Goal: Check status: Check status

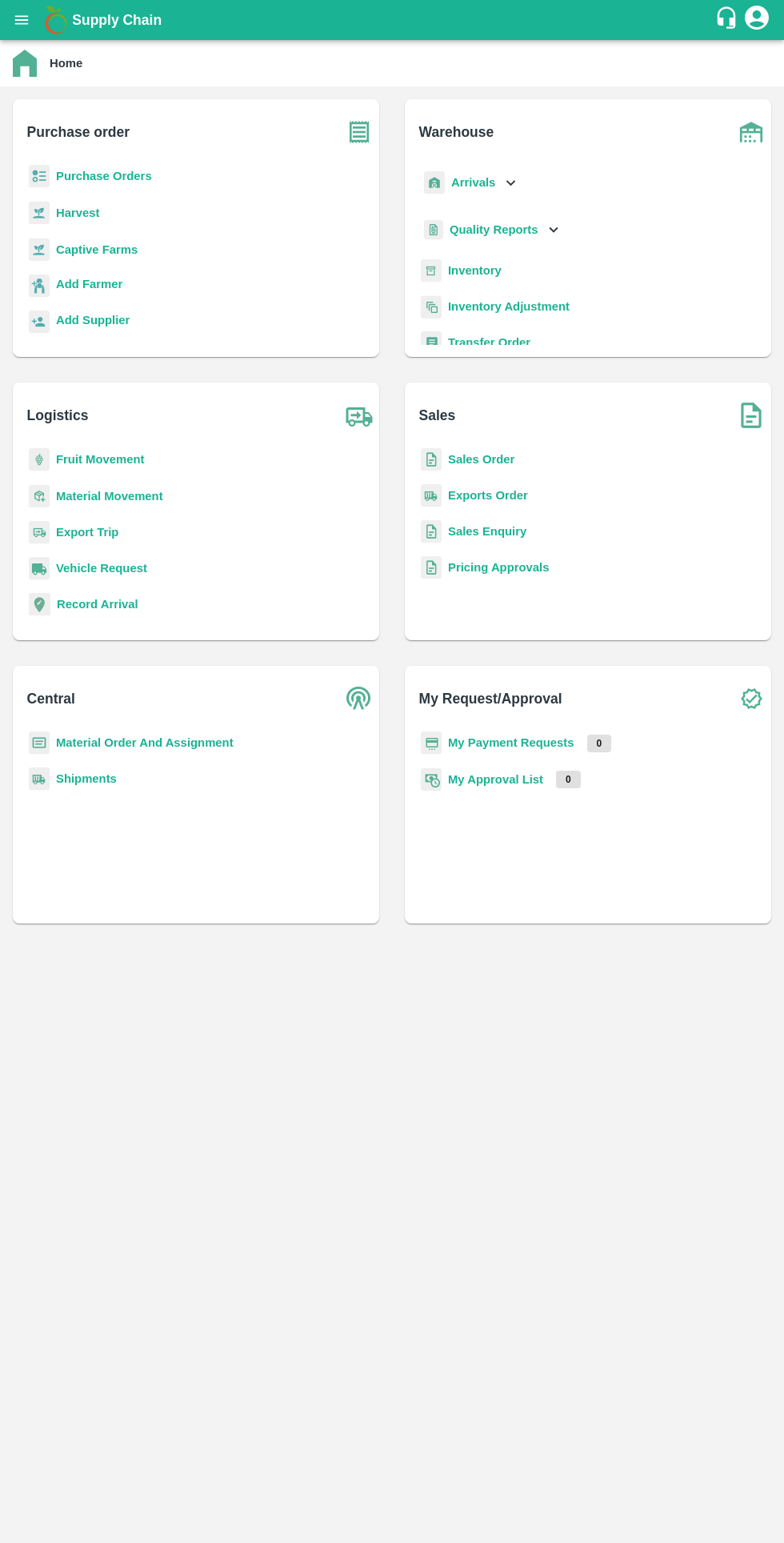
click at [22, 20] on icon "open drawer" at bounding box center [22, 20] width 14 height 9
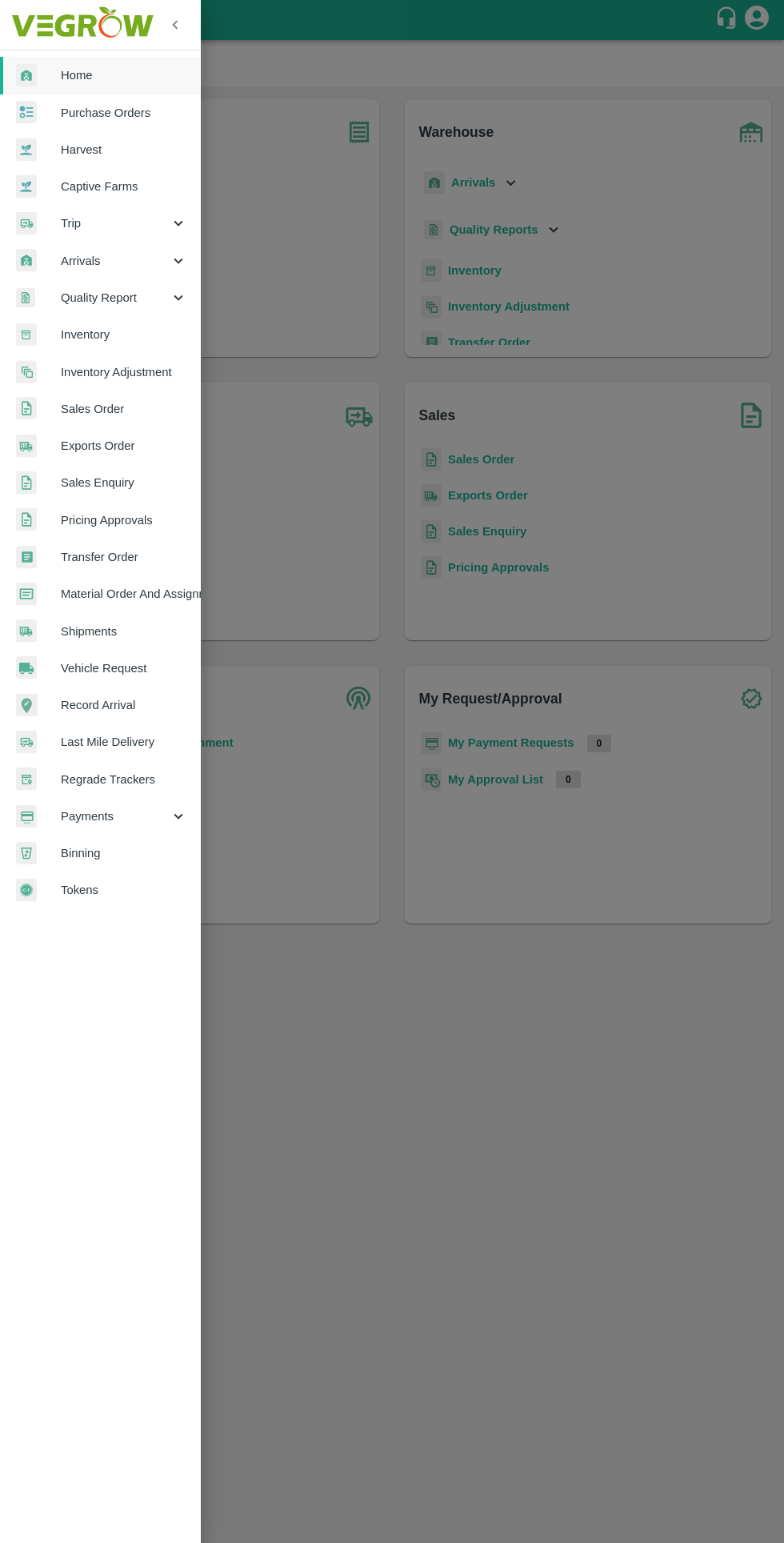
click at [120, 889] on span "Tokens" at bounding box center [124, 889] width 126 height 18
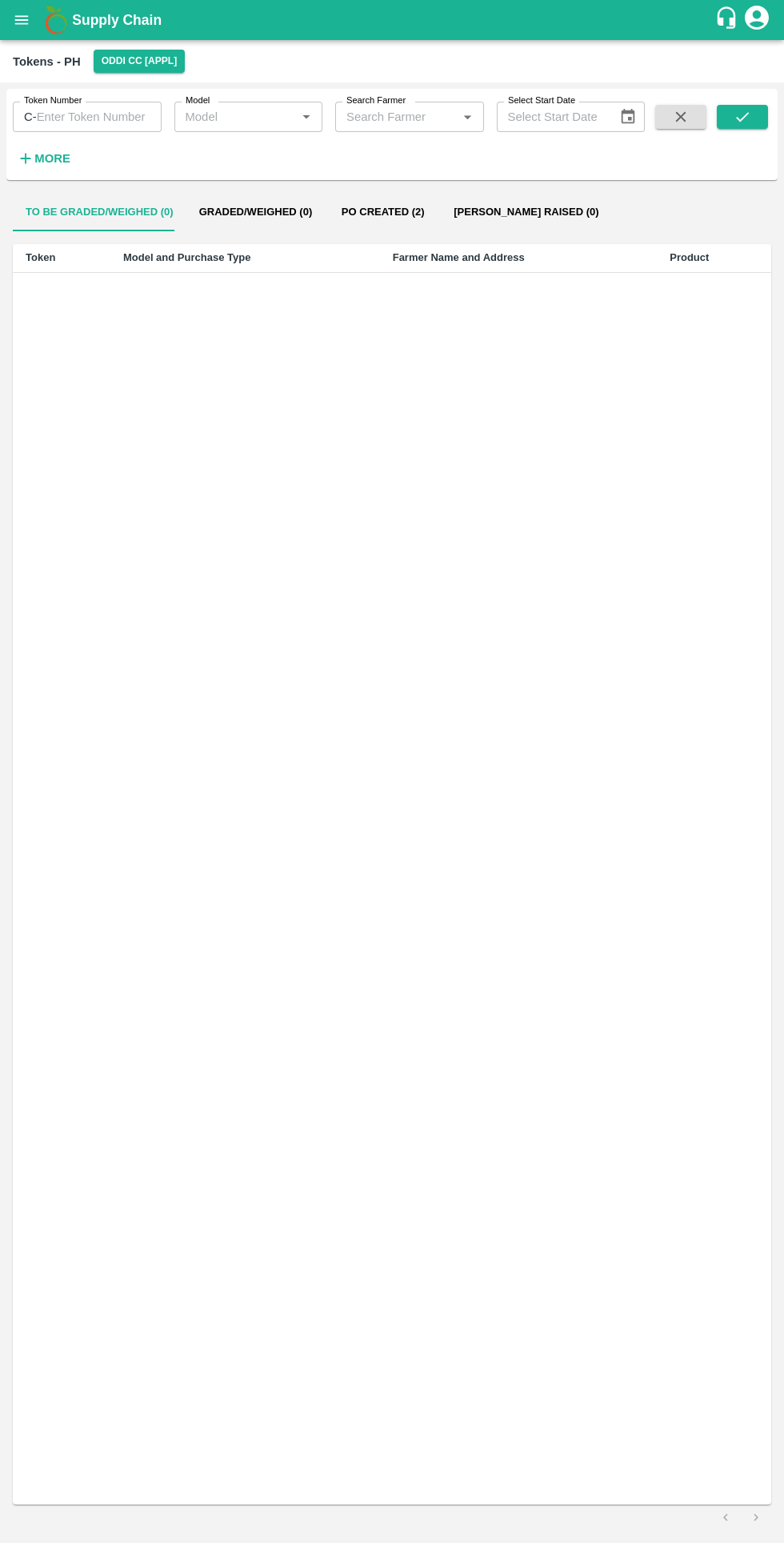
click at [423, 112] on input "Search Farmer" at bounding box center [397, 117] width 113 height 20
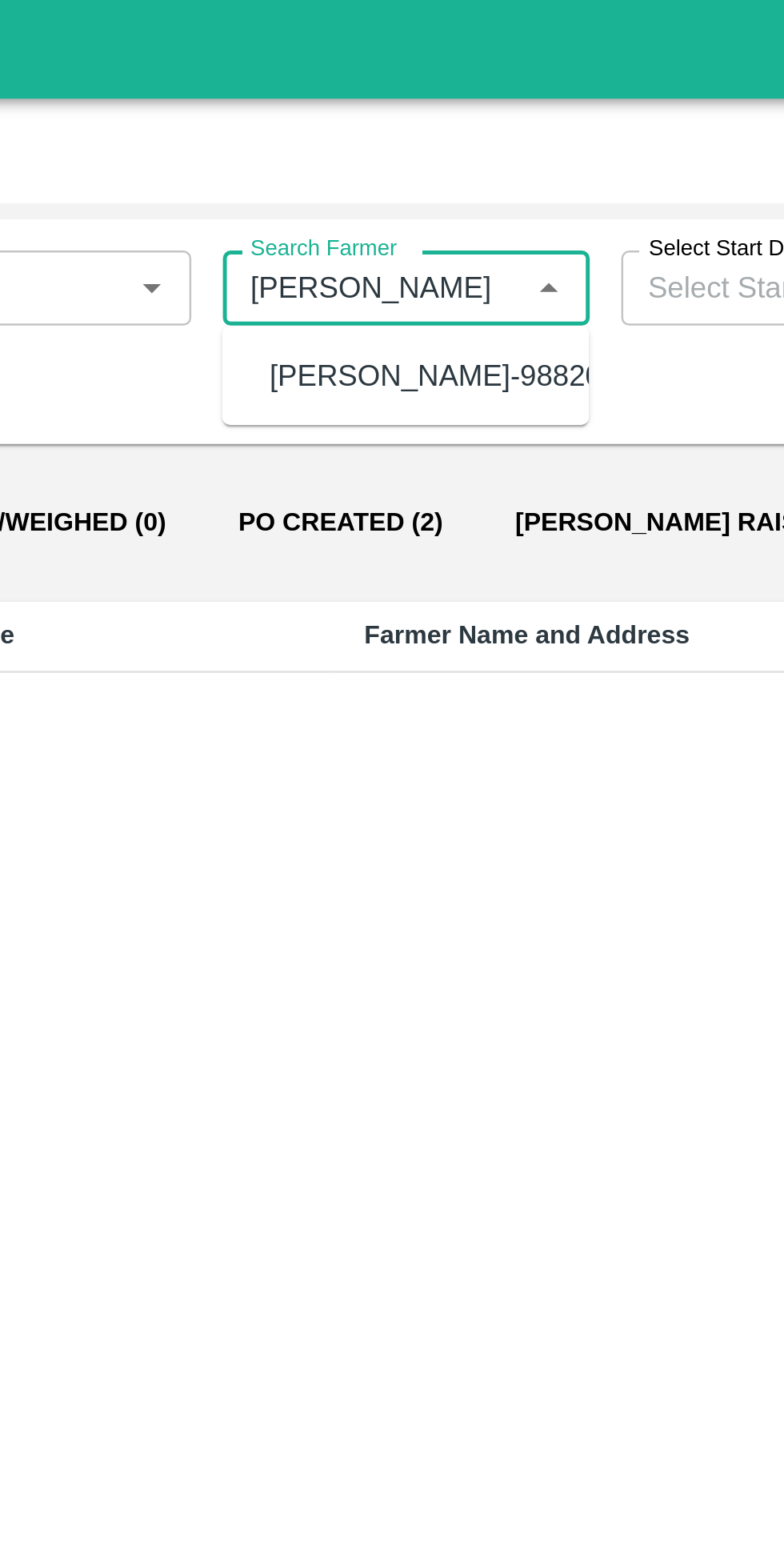
click at [431, 160] on div "CHANDER PRABHA NEGI-9882035788" at bounding box center [438, 152] width 168 height 18
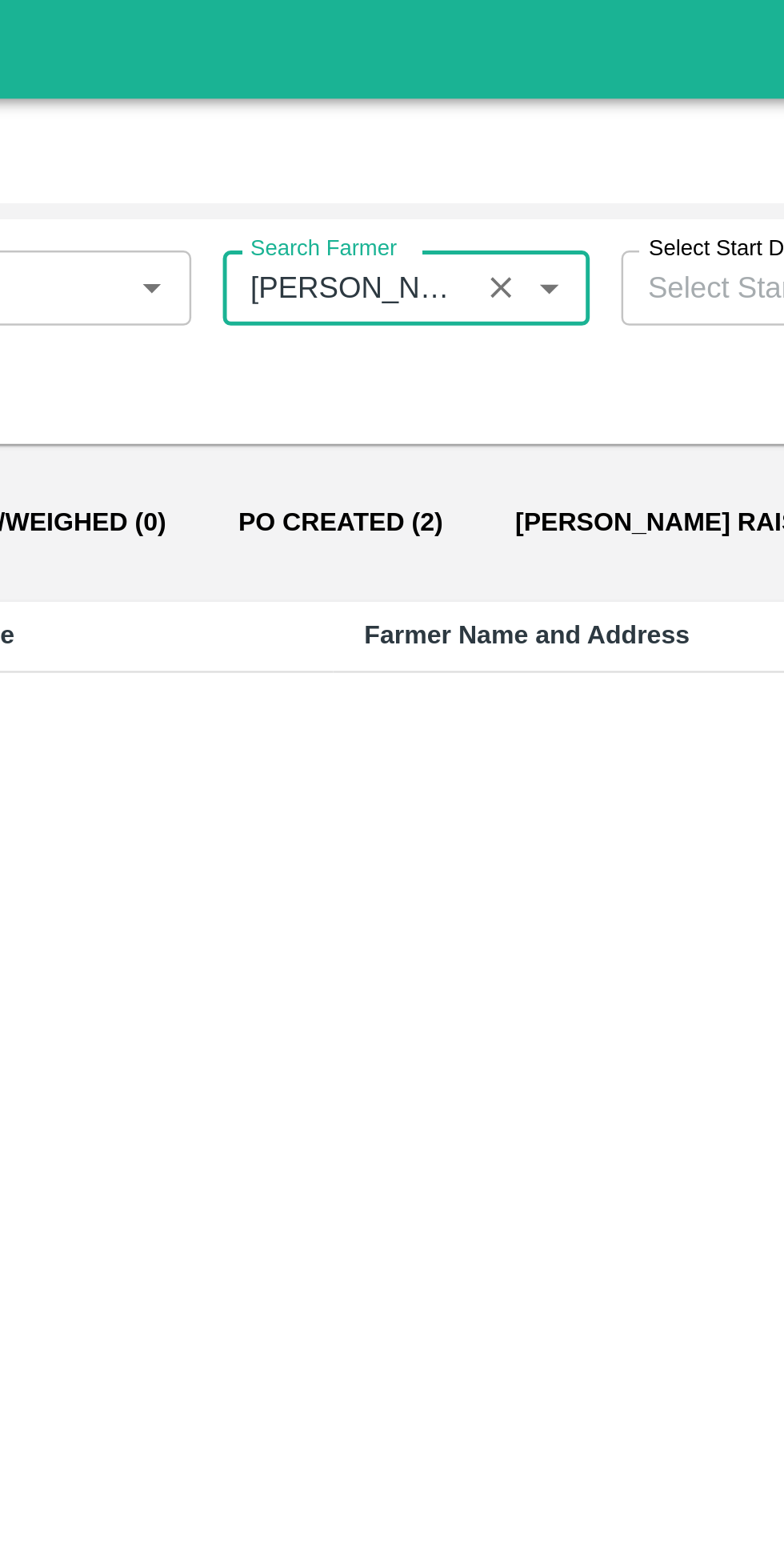
type input "CHANDER PRABHA NEGI-9882035788"
click at [480, 157] on div "Token Number C- Token Number Model Model   * Search Farmer Search Farmer   * Se…" at bounding box center [322, 131] width 645 height 84
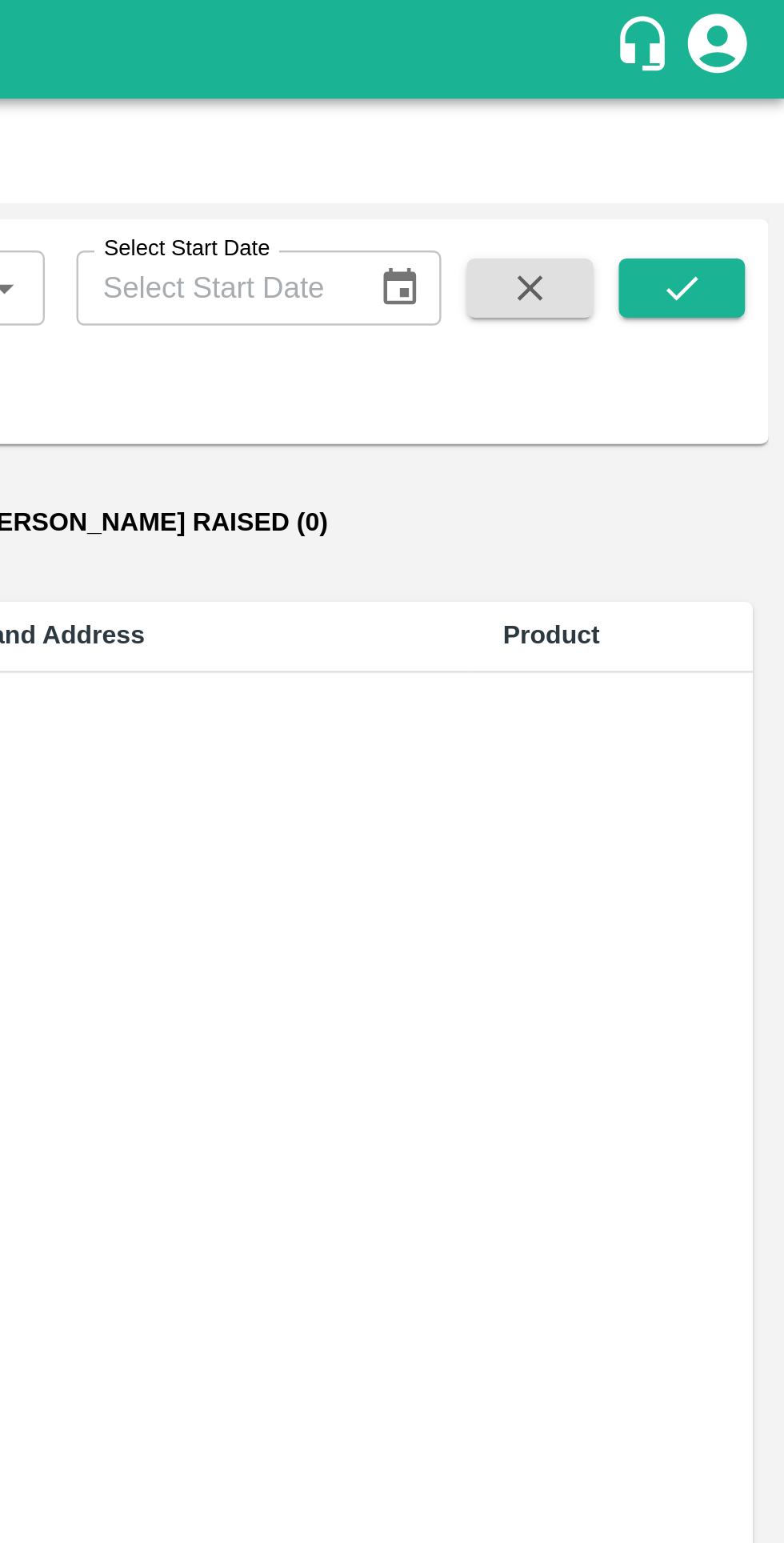
click at [751, 117] on button "submit" at bounding box center [742, 117] width 51 height 24
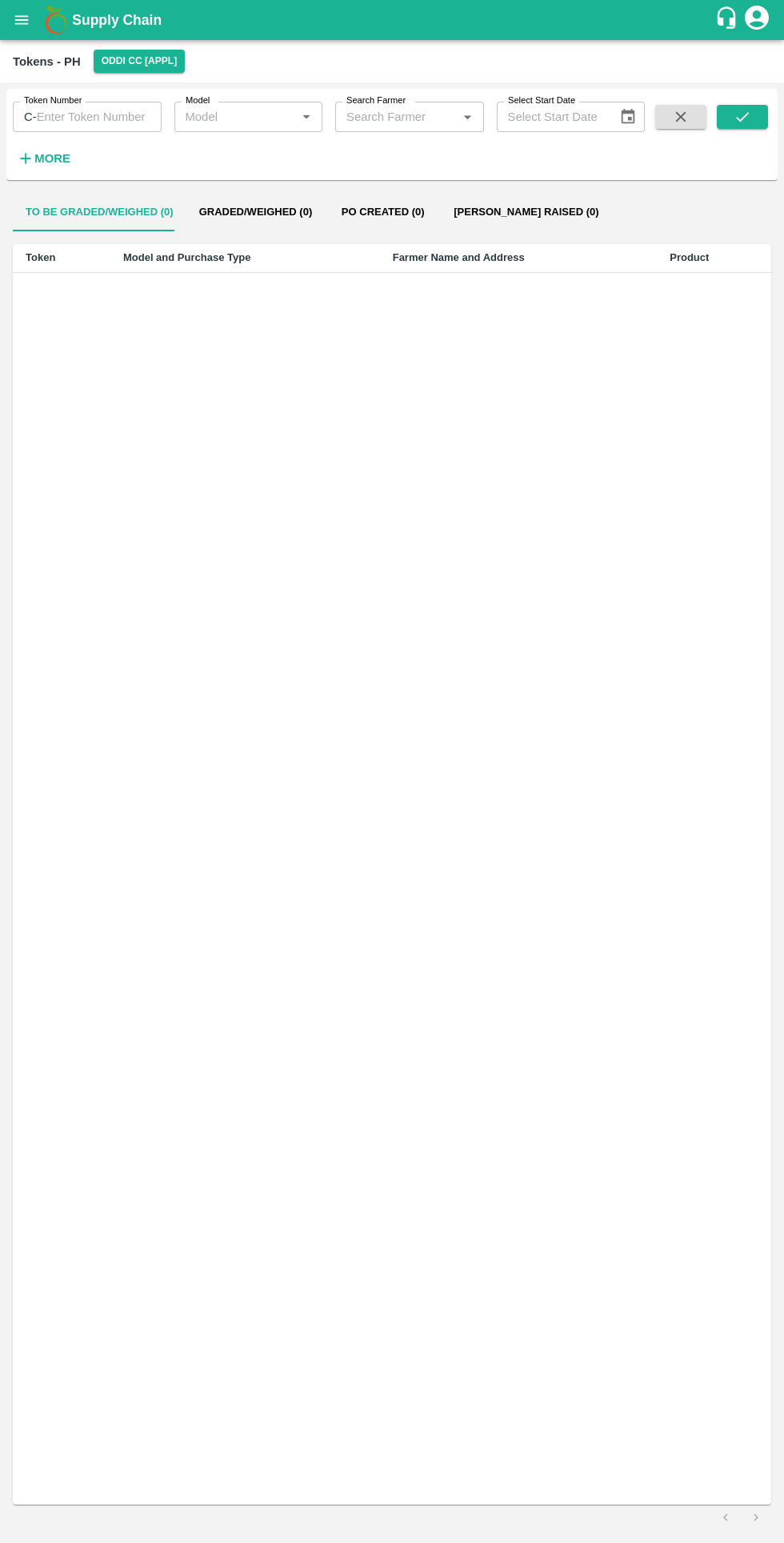
click at [375, 211] on button "Po Created (0)" at bounding box center [383, 212] width 116 height 38
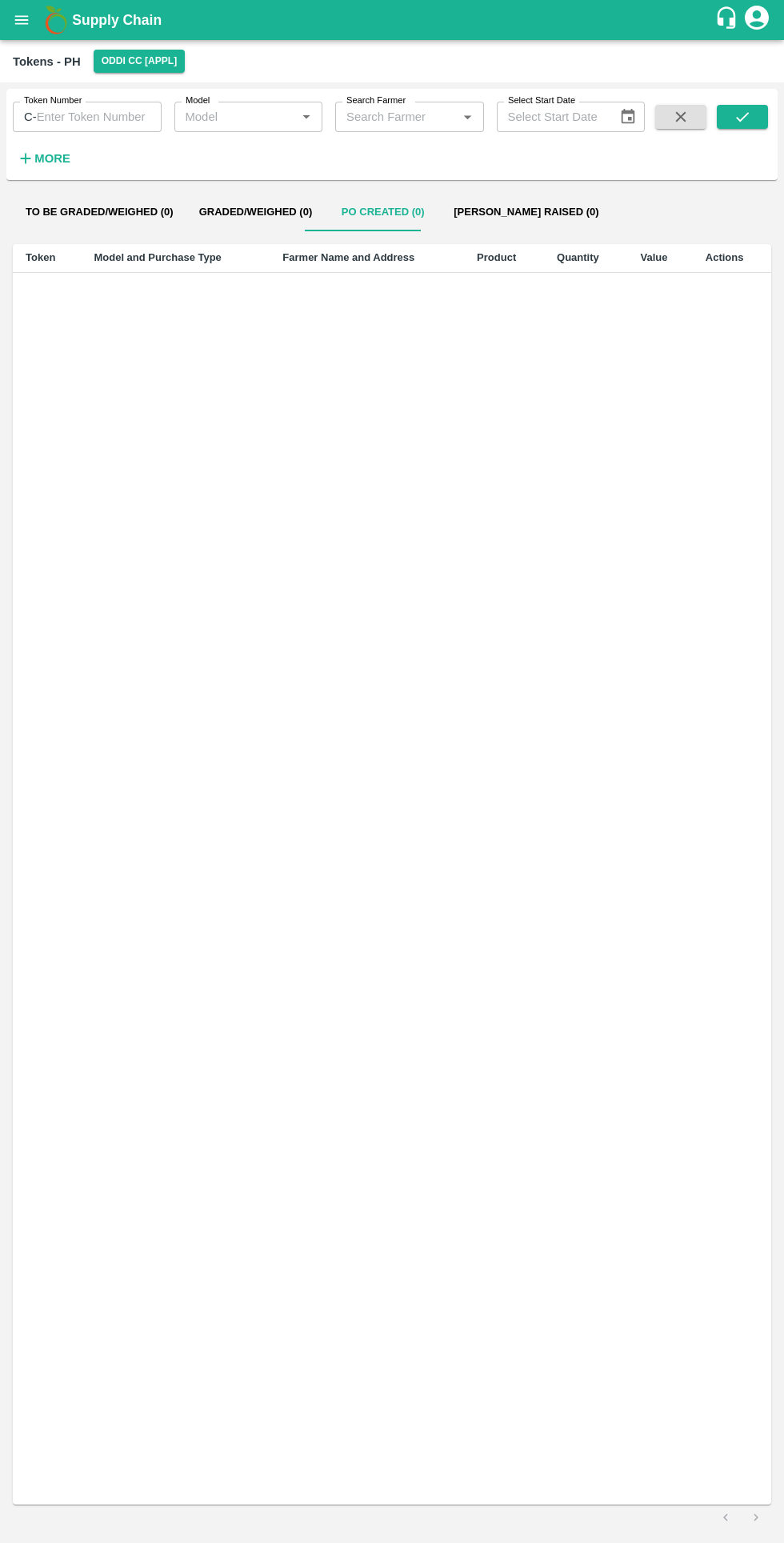
scroll to position [0, 160]
click at [453, 213] on button "Bill Pr Paid (8)" at bounding box center [516, 212] width 129 height 38
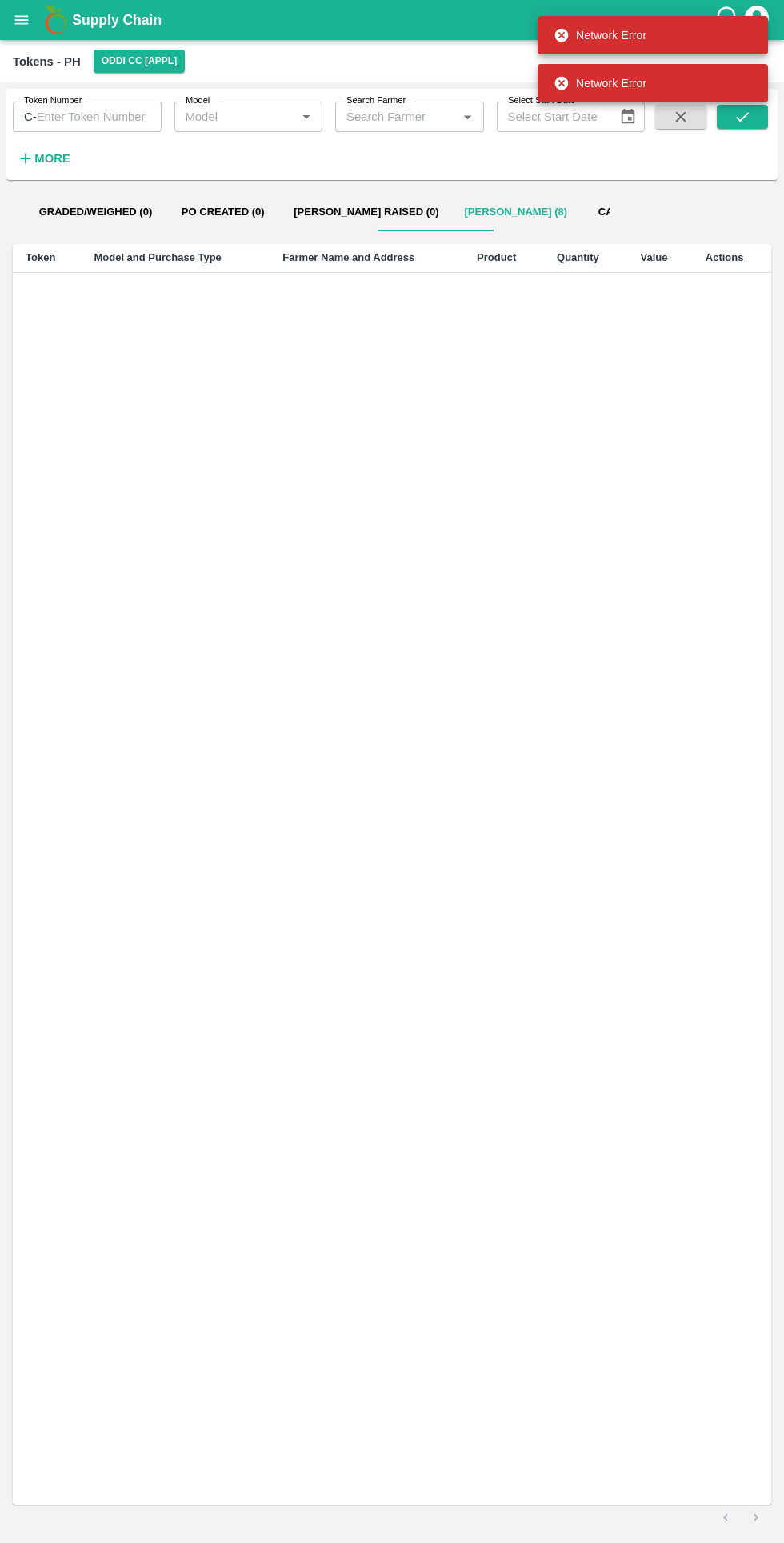
click at [581, 201] on button "Cancelled (0)" at bounding box center [638, 212] width 116 height 38
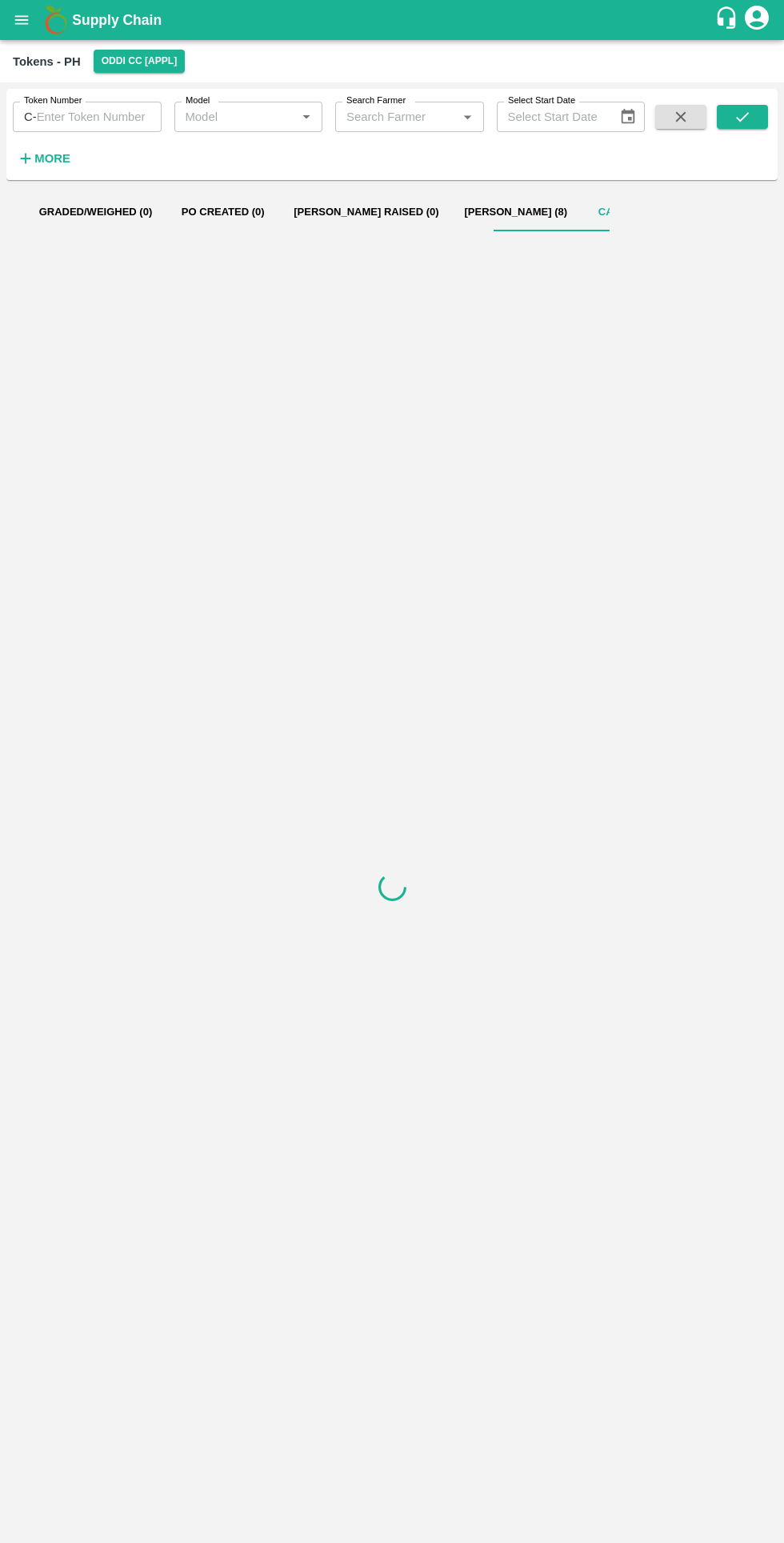
click at [452, 213] on button "Bill Pr Paid (8)" at bounding box center [516, 212] width 129 height 38
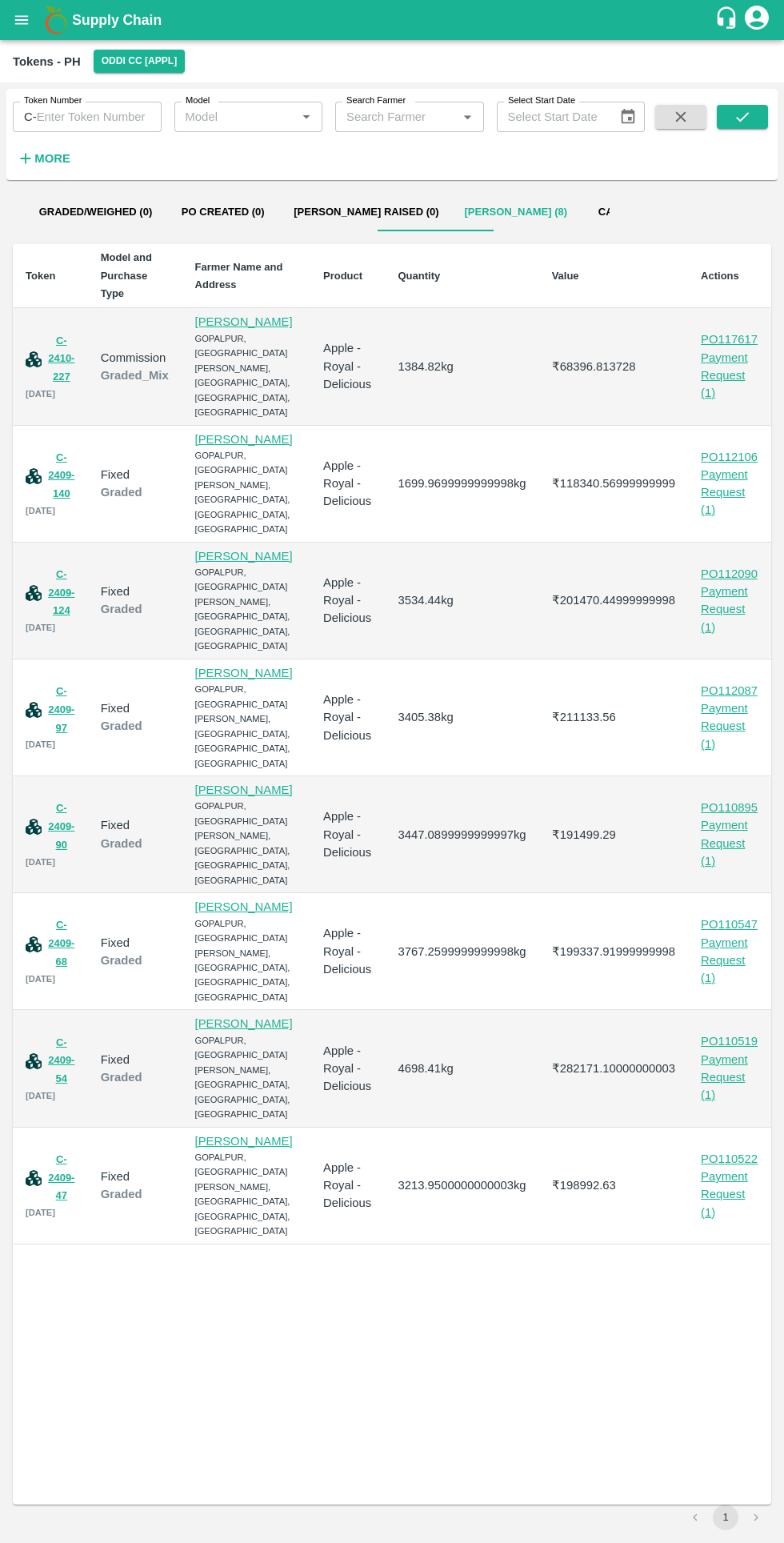
click at [728, 1167] on div "Payment Request ( 1 )" at bounding box center [729, 1194] width 58 height 54
click at [727, 1051] on div "Payment Request ( 1 )" at bounding box center [729, 1077] width 58 height 54
click at [724, 934] on div "Payment Request ( 1 )" at bounding box center [729, 960] width 58 height 54
click at [722, 816] on div "Payment Request ( 1 )" at bounding box center [729, 842] width 58 height 54
click at [726, 700] on div "Payment Request ( 1 )" at bounding box center [729, 726] width 58 height 54
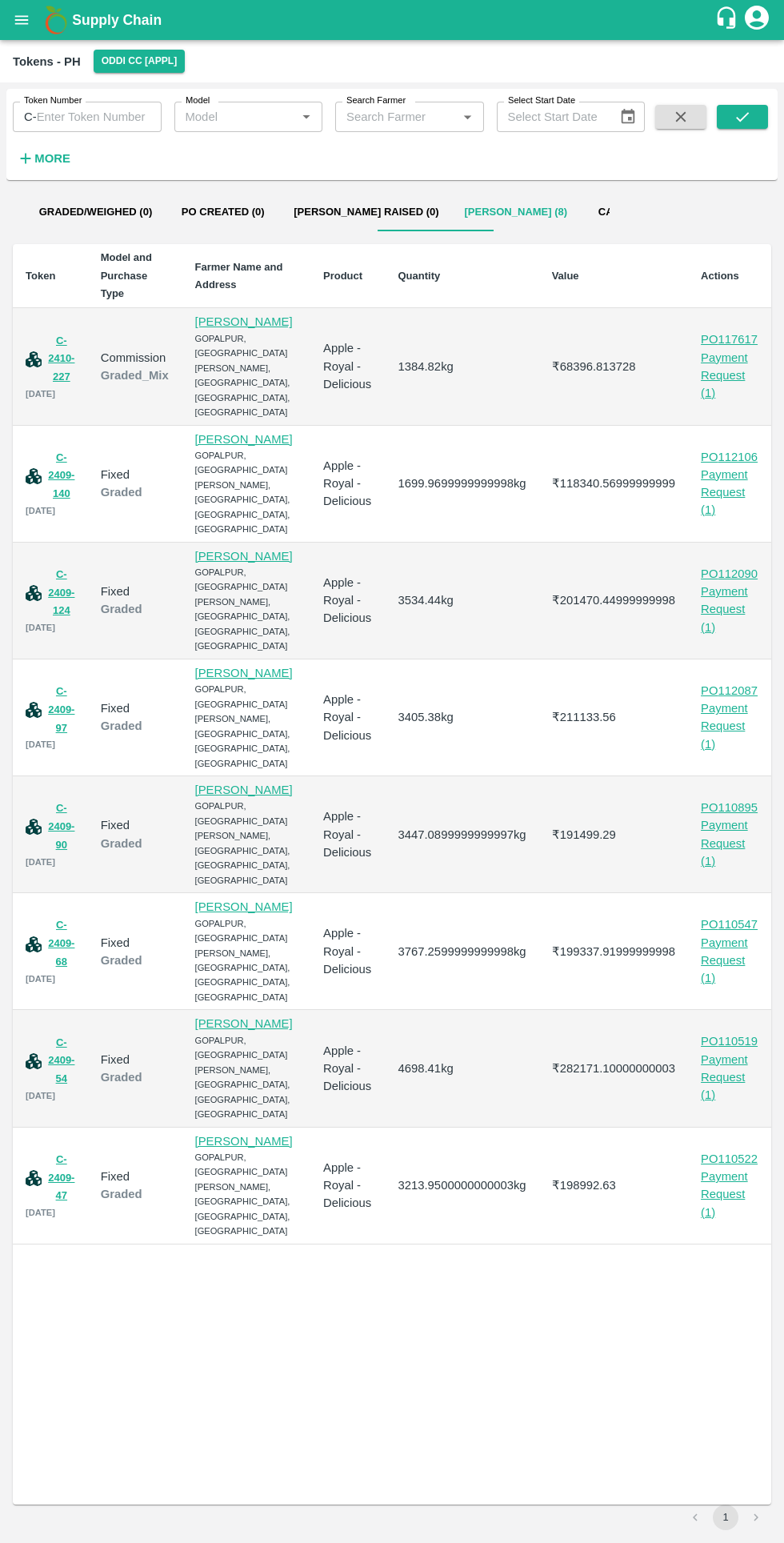
click at [723, 583] on div "Payment Request ( 1 )" at bounding box center [729, 609] width 58 height 54
click at [596, 795] on td "₹ 191499.29" at bounding box center [613, 835] width 148 height 117
click at [718, 469] on div "Payment Request ( 1 )" at bounding box center [729, 492] width 58 height 54
click at [733, 466] on div "Payment Request ( 1 )" at bounding box center [729, 492] width 58 height 54
click at [727, 349] on div "Payment Request ( 1 )" at bounding box center [729, 376] width 58 height 54
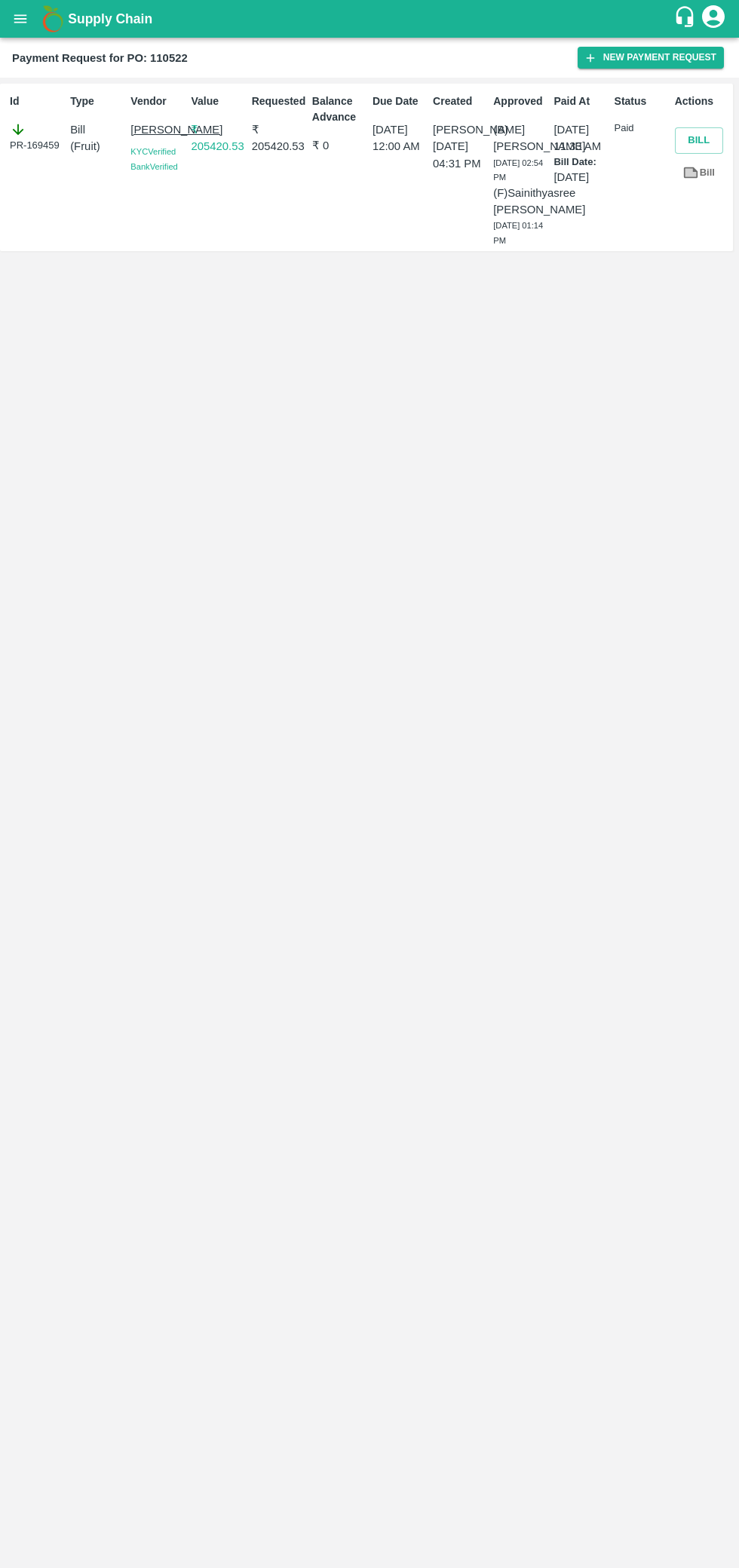
click at [698, 140] on button "Bill" at bounding box center [699, 140] width 48 height 27
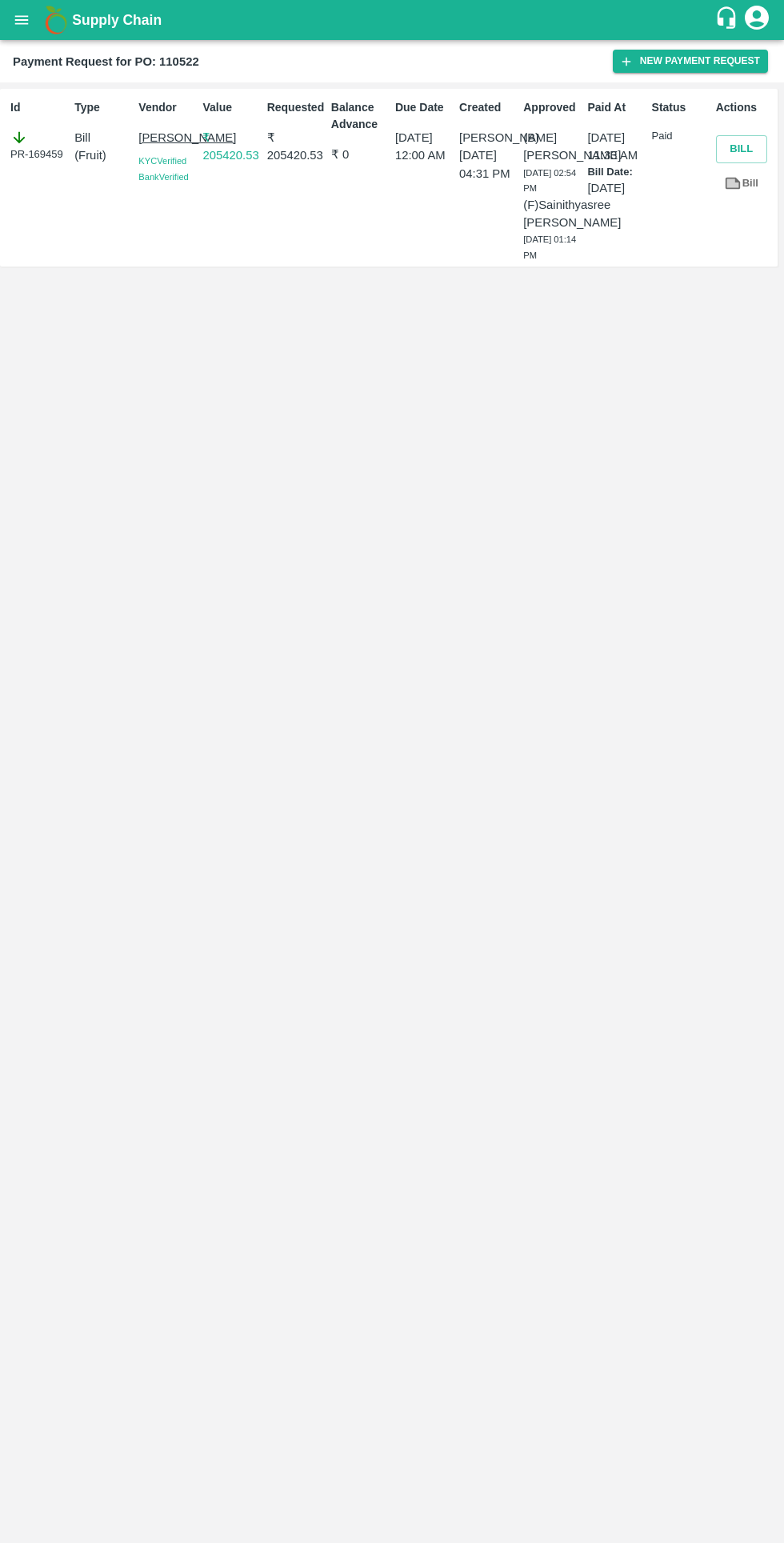
click at [740, 148] on button "Bill" at bounding box center [741, 148] width 51 height 28
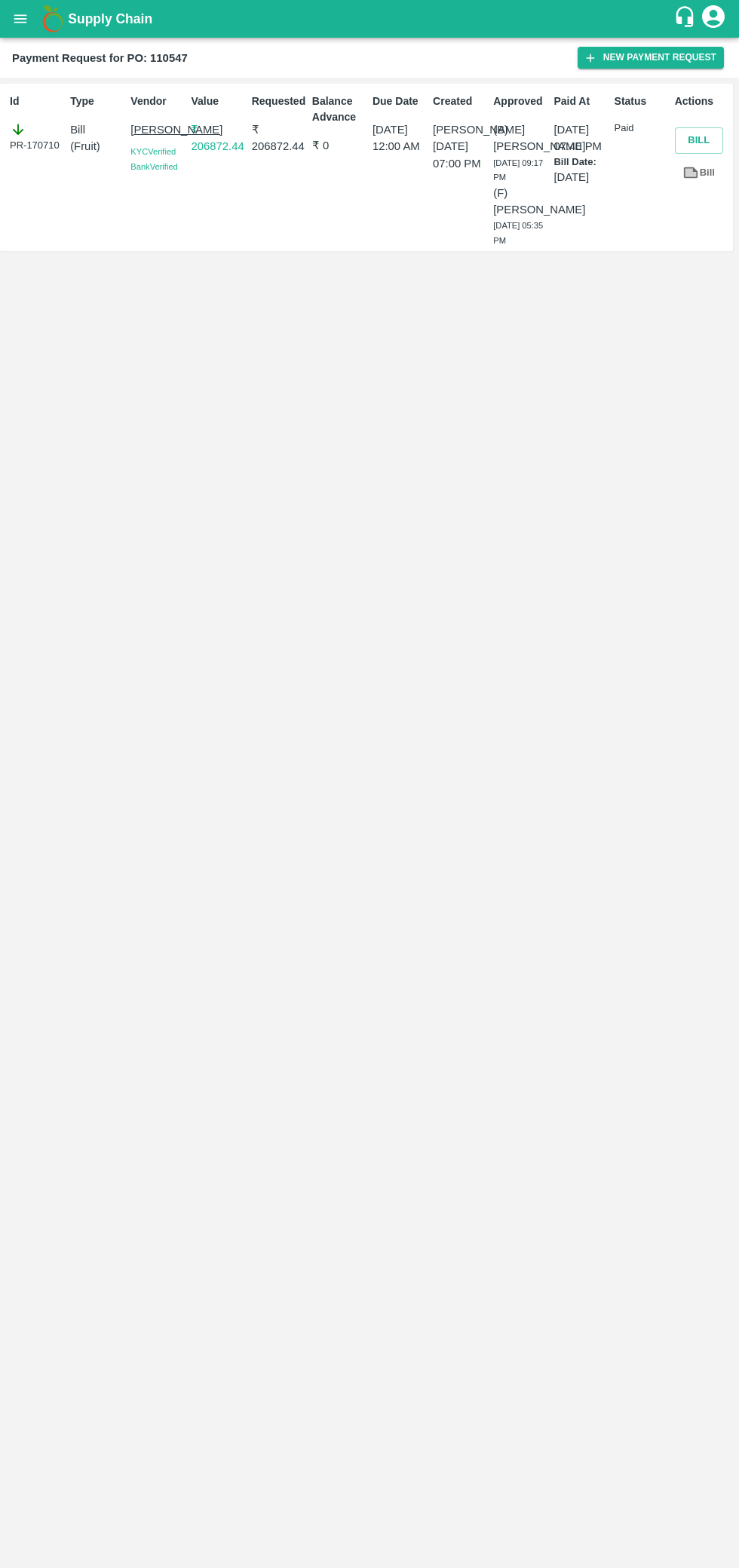
click at [675, 152] on button "Bill" at bounding box center [699, 140] width 48 height 27
click at [699, 140] on button "Bill" at bounding box center [699, 140] width 48 height 27
click at [698, 140] on button "Bill" at bounding box center [699, 140] width 48 height 27
click at [695, 139] on button "Bill" at bounding box center [699, 140] width 48 height 27
